Goal: Task Accomplishment & Management: Complete application form

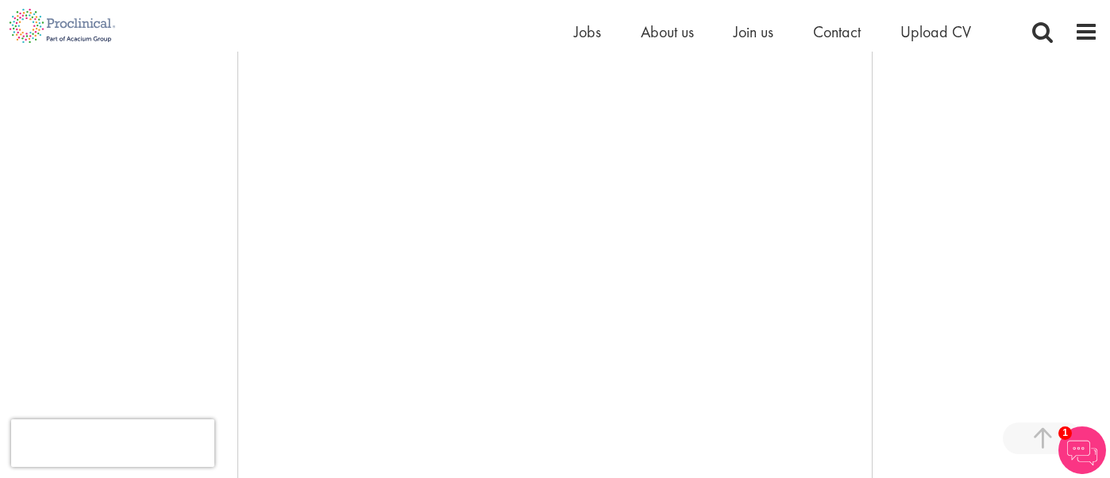
scroll to position [324, 0]
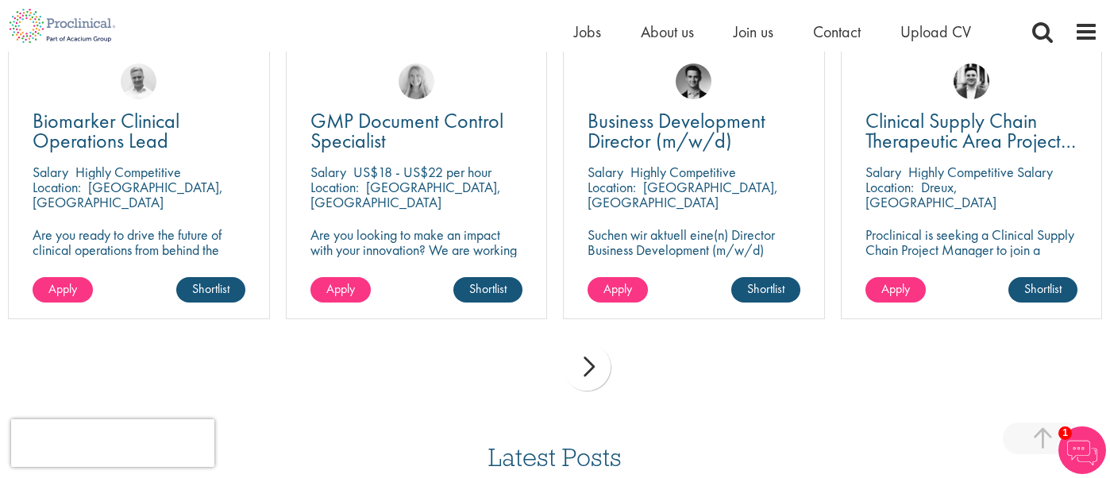
scroll to position [1160, 0]
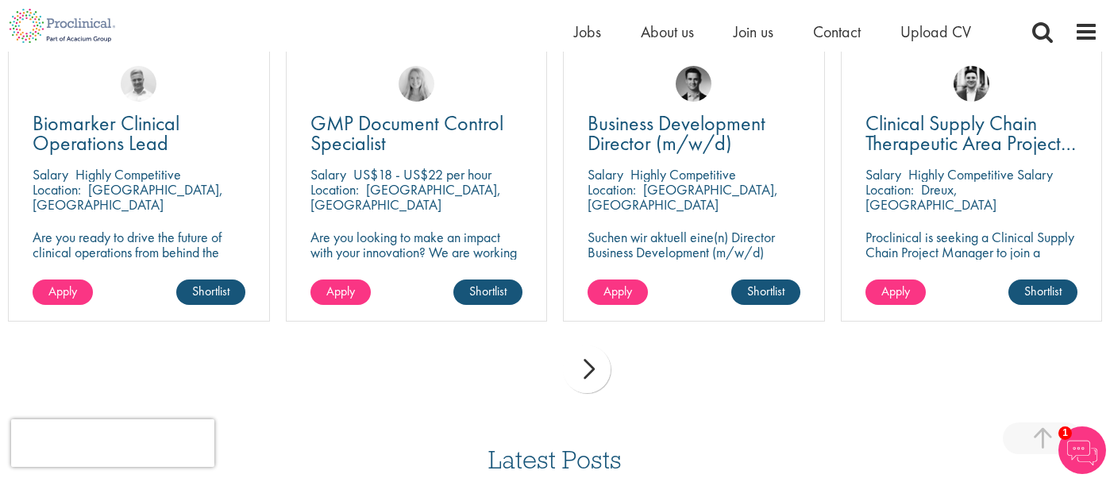
click at [594, 369] on div "next" at bounding box center [587, 370] width 48 height 48
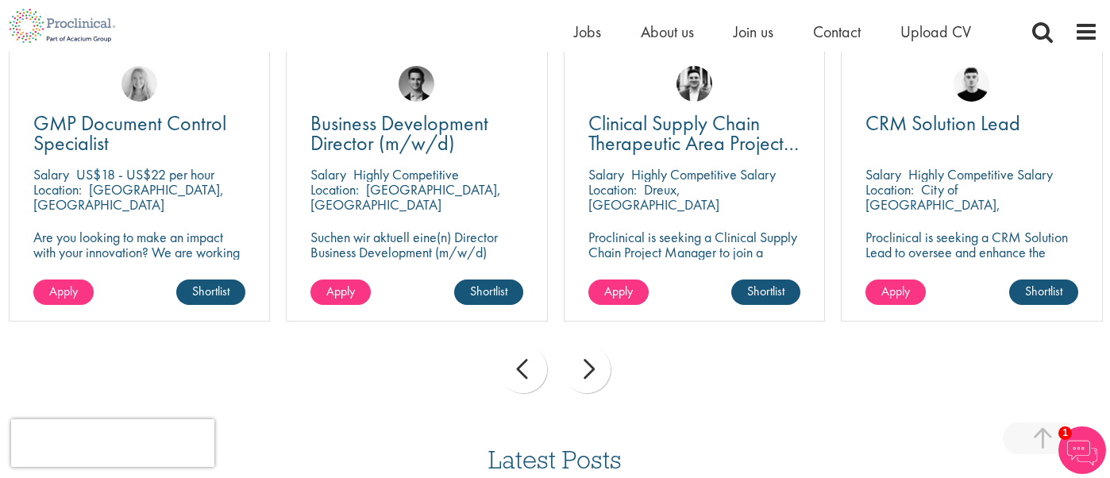
click at [595, 369] on div "next" at bounding box center [587, 370] width 48 height 48
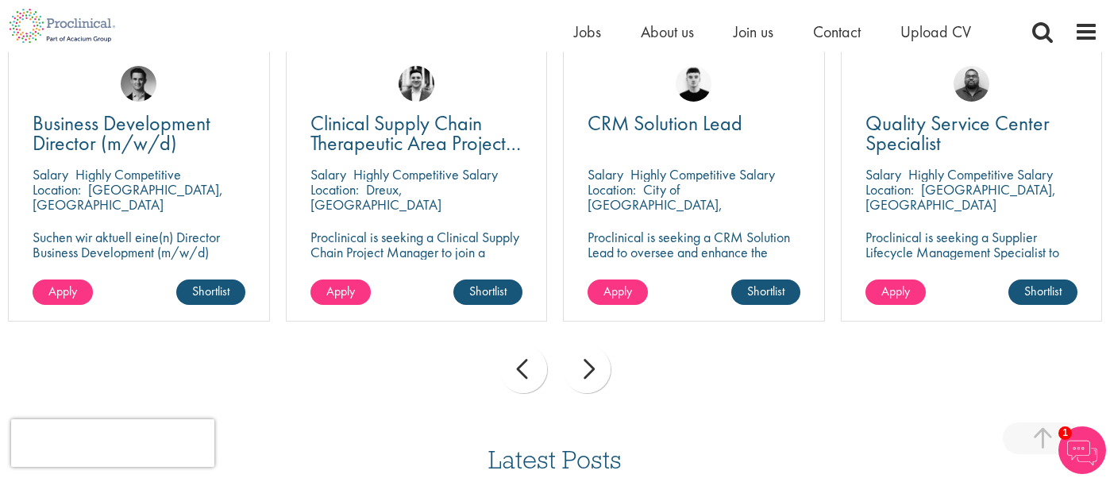
click at [589, 372] on div "next" at bounding box center [587, 370] width 48 height 48
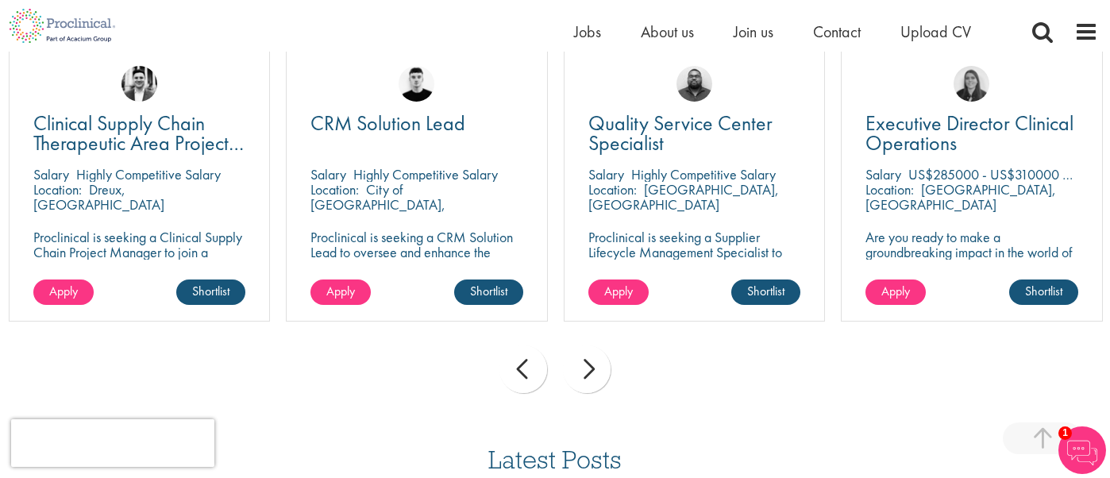
click at [589, 372] on div "next" at bounding box center [587, 370] width 48 height 48
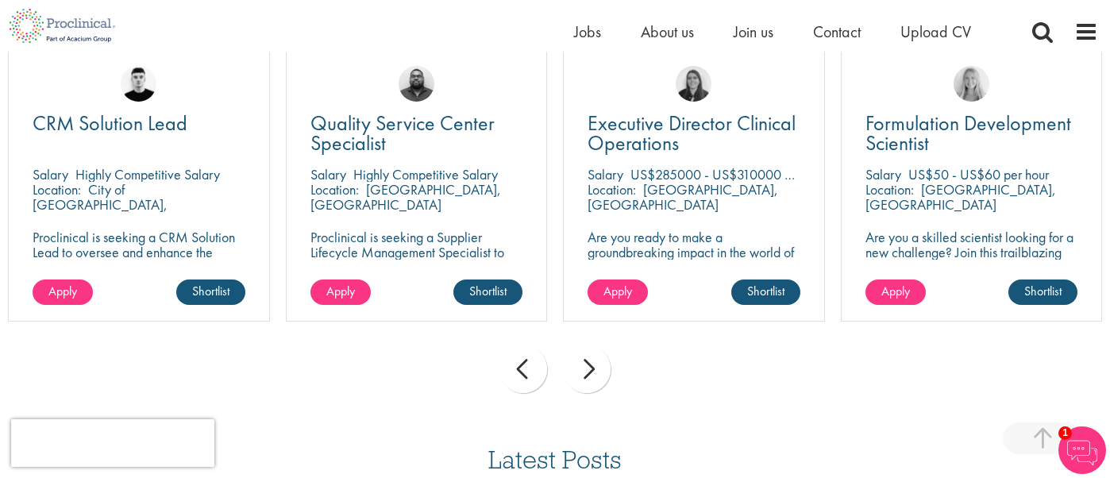
click at [589, 372] on div "next" at bounding box center [587, 370] width 48 height 48
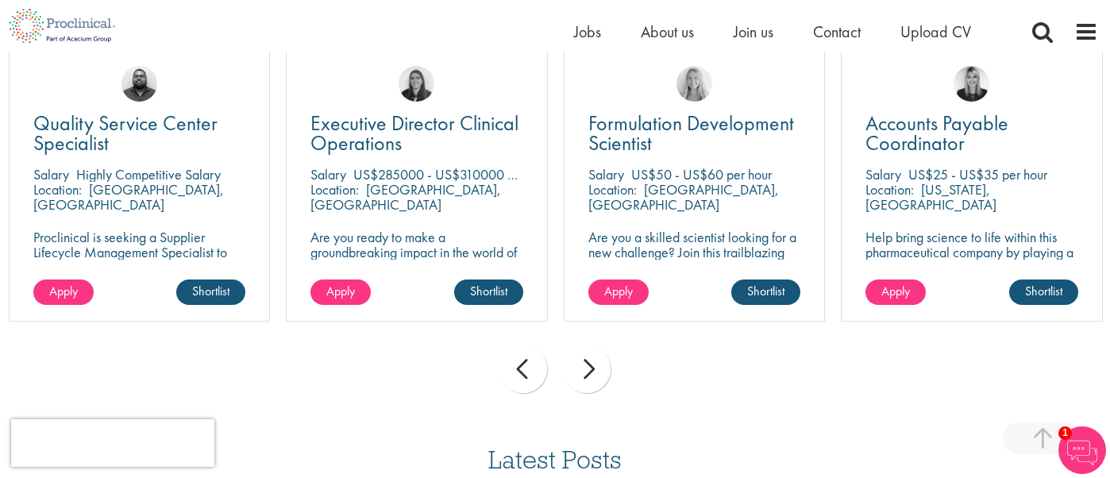
click at [589, 372] on div "next" at bounding box center [587, 370] width 48 height 48
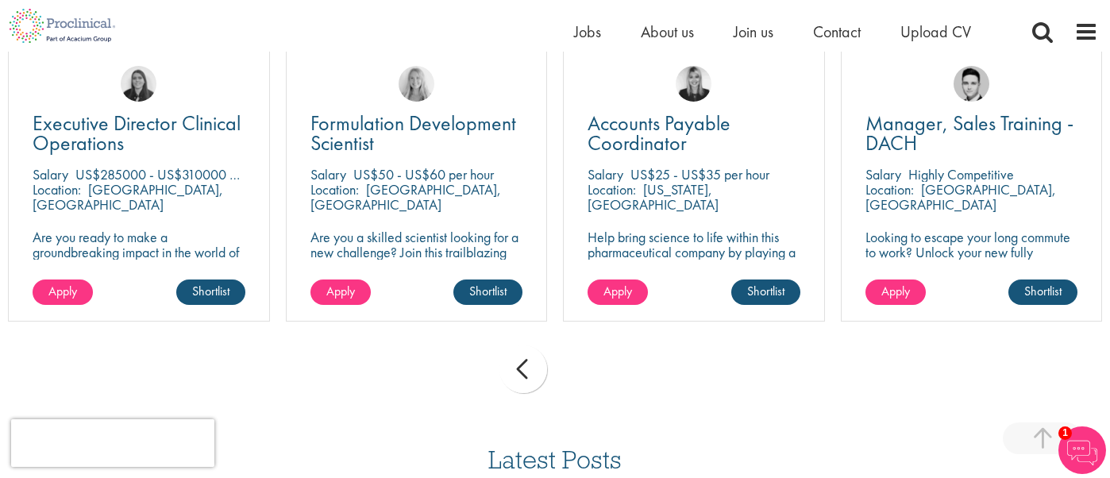
click at [589, 372] on div "prev next" at bounding box center [555, 372] width 1110 height 69
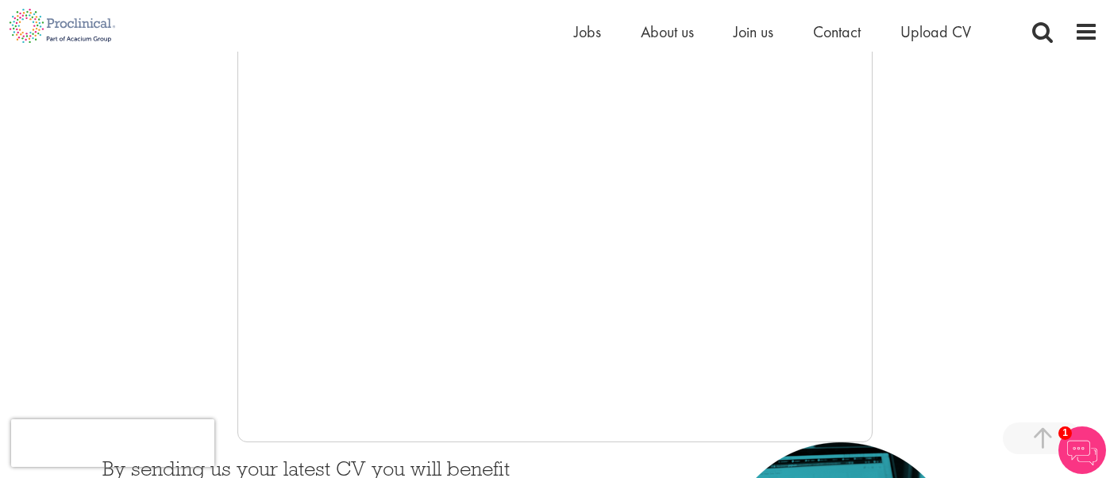
scroll to position [349, 0]
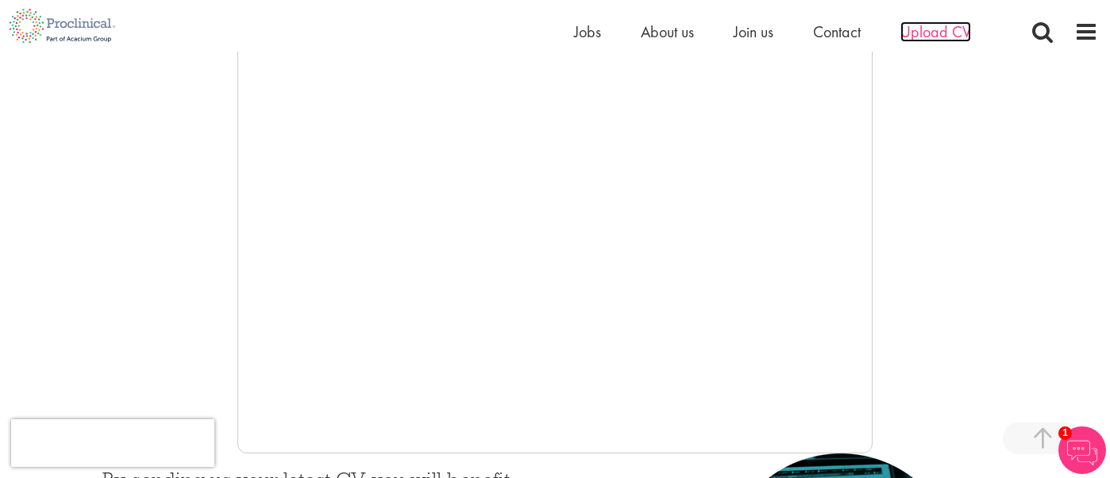
click at [935, 33] on span "Upload CV" at bounding box center [936, 31] width 71 height 21
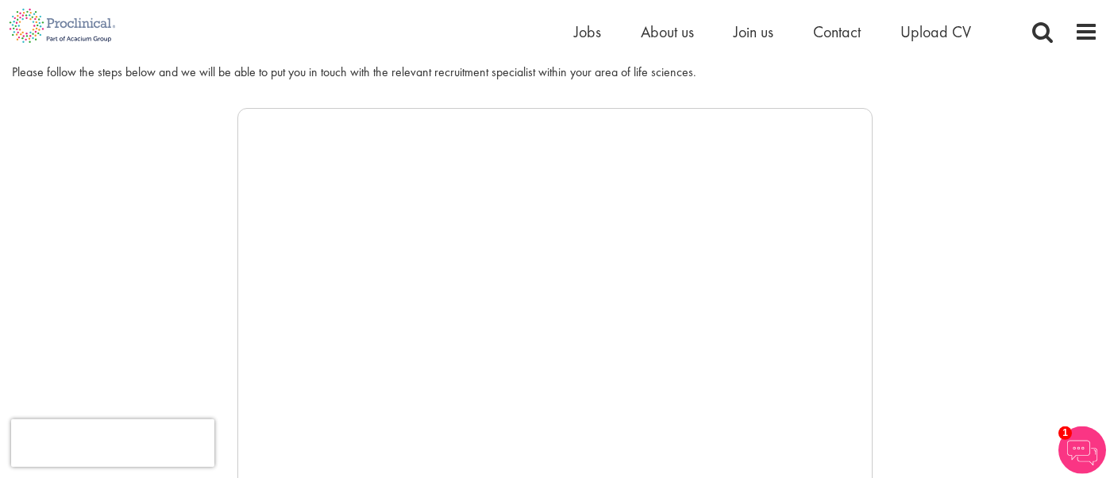
scroll to position [218, 0]
